Goal: Use online tool/utility: Use online tool/utility

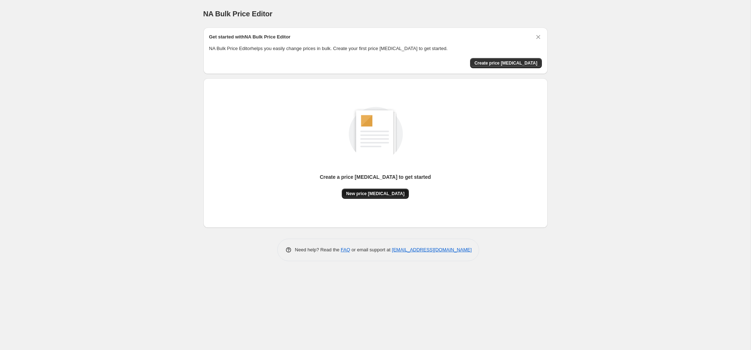
click at [367, 196] on span "New price [MEDICAL_DATA]" at bounding box center [375, 194] width 58 height 6
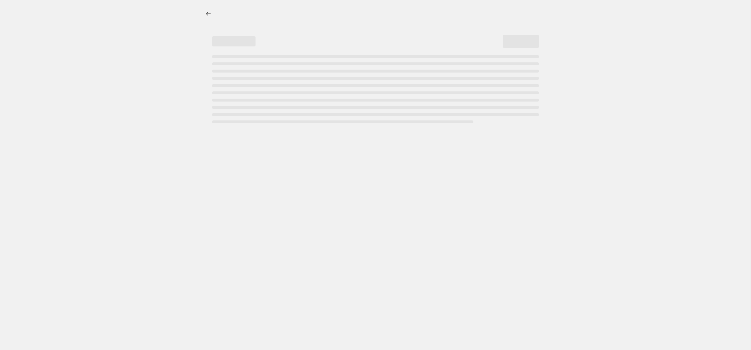
select select "percentage"
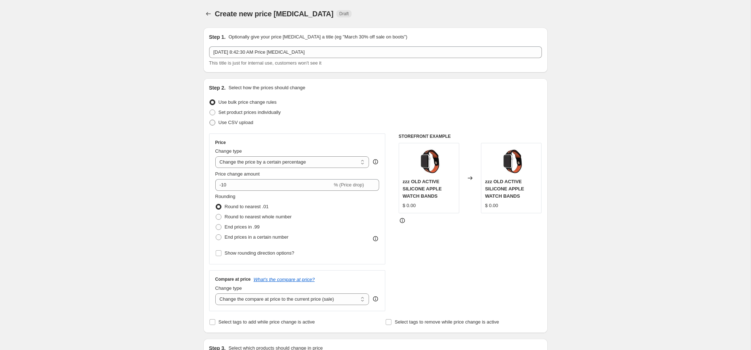
click at [240, 124] on span "Use CSV upload" at bounding box center [236, 122] width 35 height 5
click at [210, 120] on input "Use CSV upload" at bounding box center [210, 120] width 0 height 0
radio input "true"
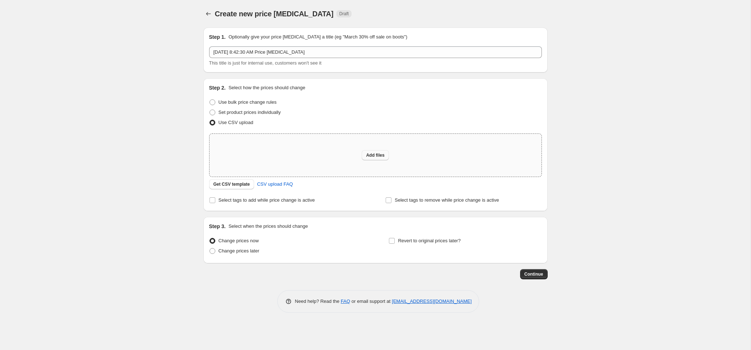
click at [374, 155] on span "Add files" at bounding box center [375, 155] width 18 height 6
type input "C:\fakepath\products_export_1 2.csv"
click at [207, 15] on icon "Price change jobs" at bounding box center [208, 13] width 7 height 7
